Goal: Information Seeking & Learning: Learn about a topic

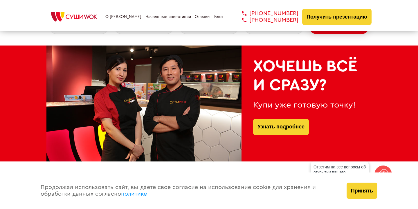
scroll to position [220, 0]
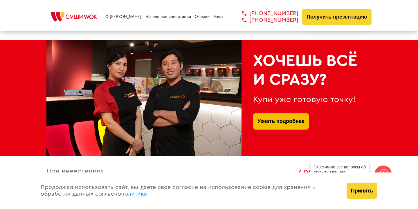
click at [299, 120] on link "Узнать подробнее" at bounding box center [280, 121] width 47 height 16
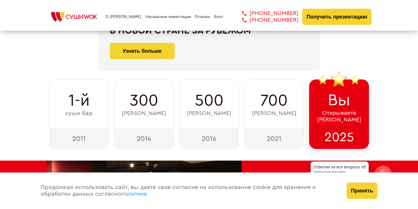
scroll to position [0, 0]
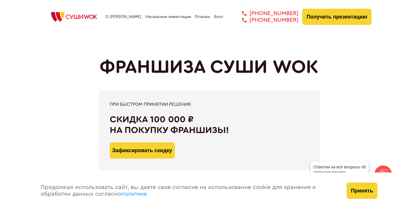
click at [164, 16] on link "Начальные инвестиции" at bounding box center [168, 17] width 46 height 5
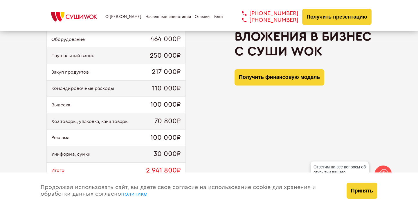
click at [218, 17] on link "Блог" at bounding box center [218, 17] width 9 height 5
